Goal: Task Accomplishment & Management: Manage account settings

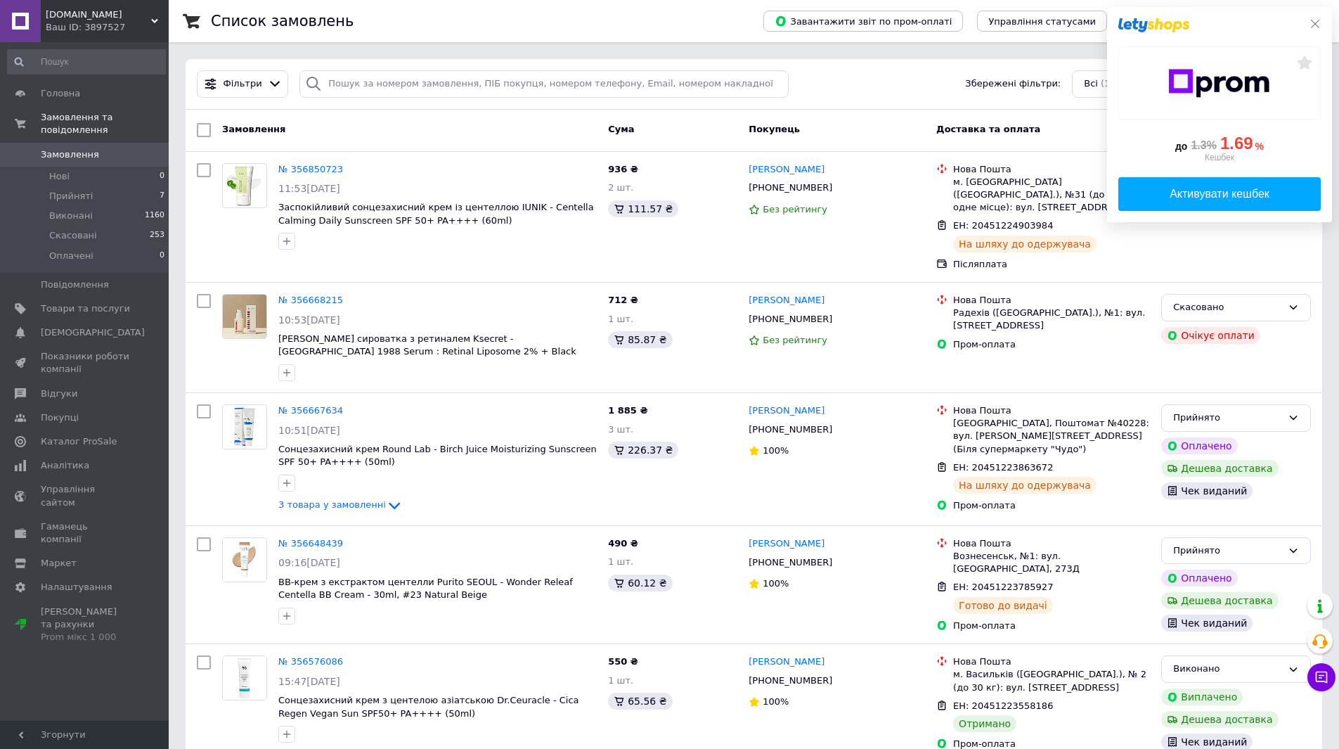
click at [1318, 20] on icon at bounding box center [1315, 23] width 11 height 11
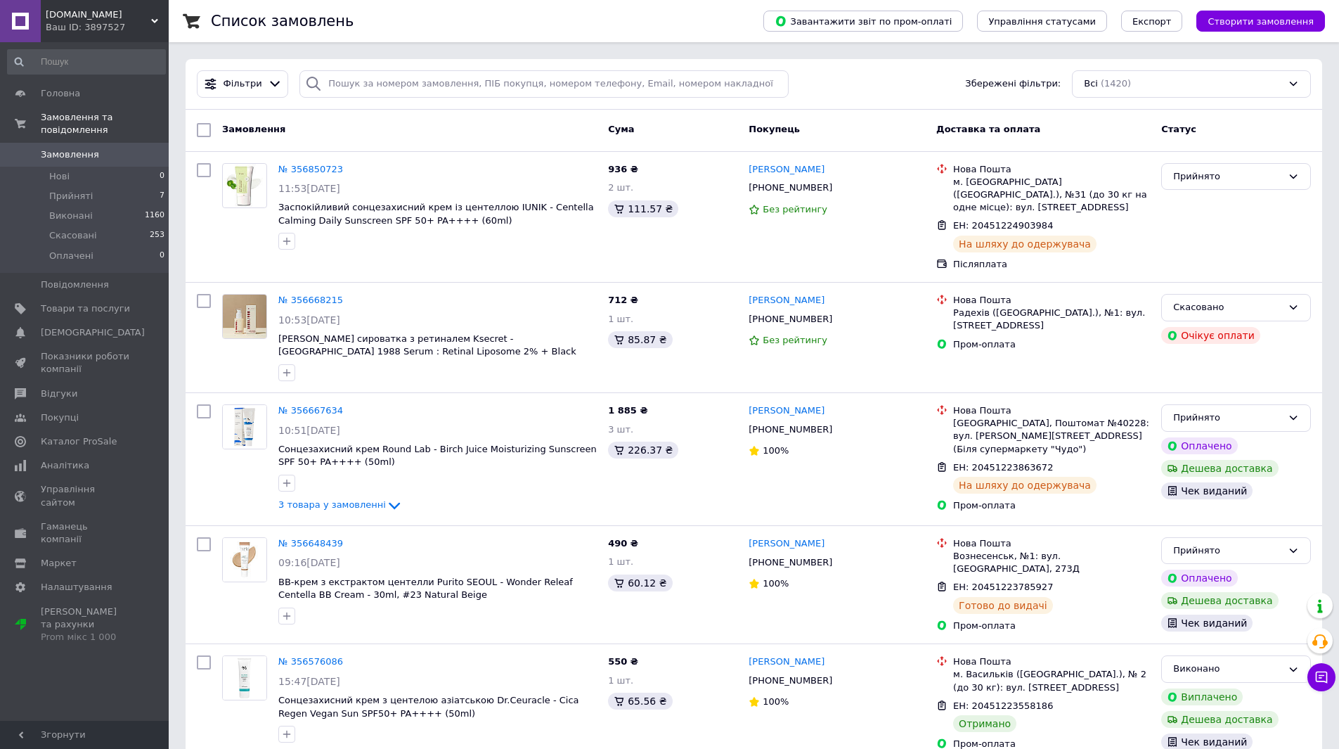
click at [866, 96] on div "Фільтри Збережені фільтри: Всі (1420)" at bounding box center [753, 83] width 1125 height 27
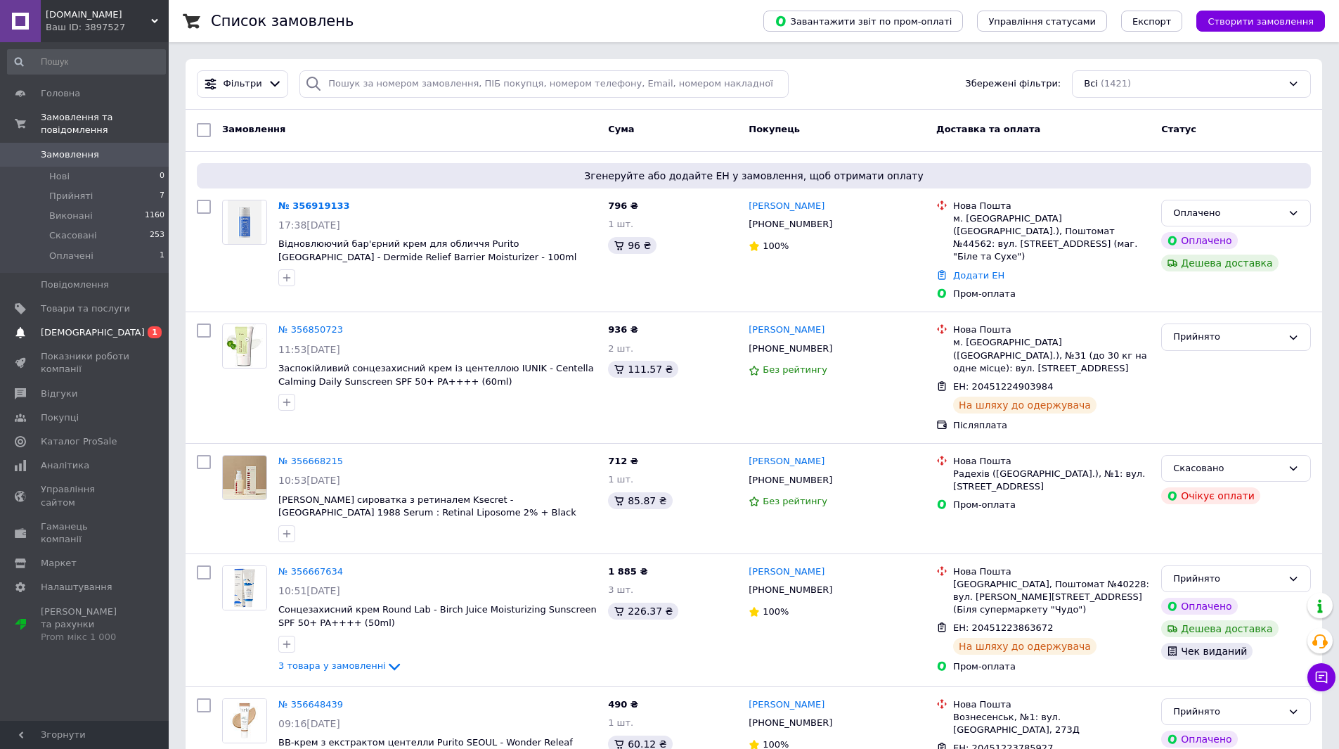
click at [82, 326] on span "[DEMOGRAPHIC_DATA]" at bounding box center [93, 332] width 104 height 13
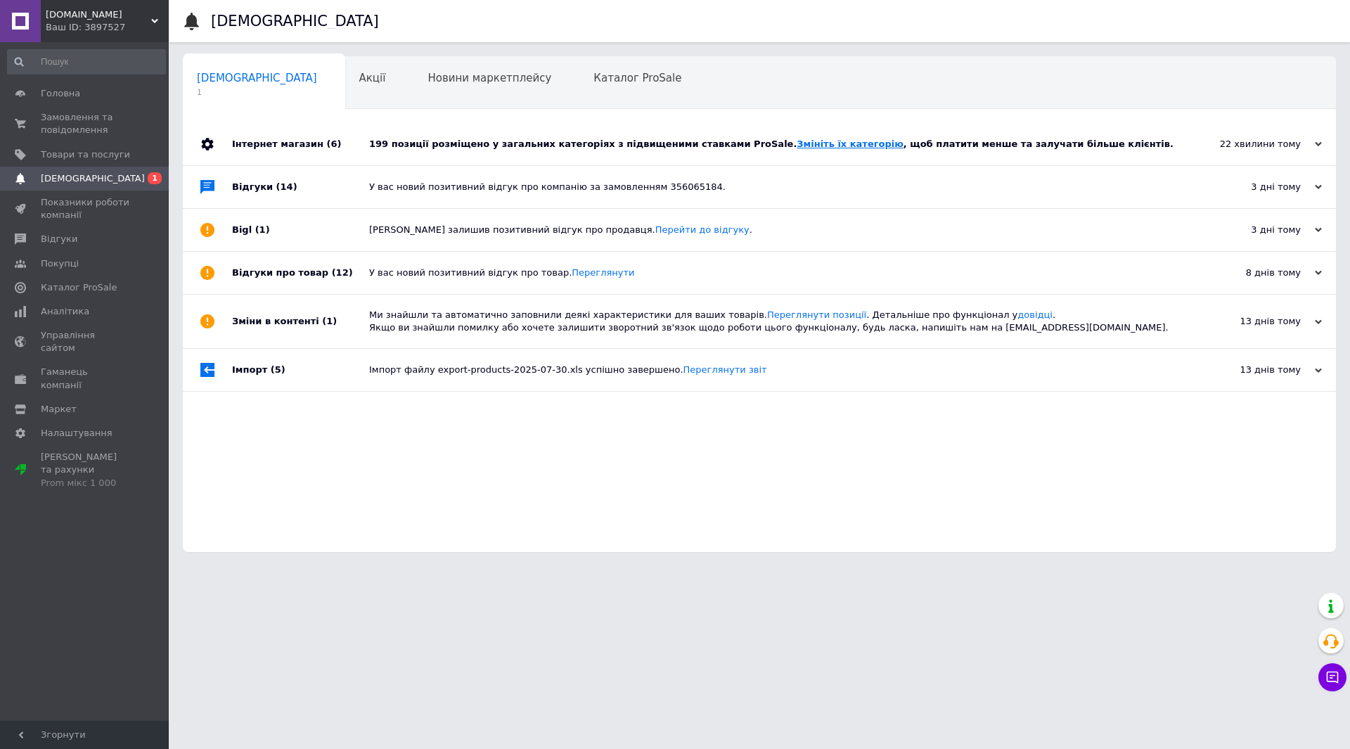
click at [796, 141] on link "Змініть їх категорію" at bounding box center [849, 143] width 106 height 11
